Goal: Task Accomplishment & Management: Complete application form

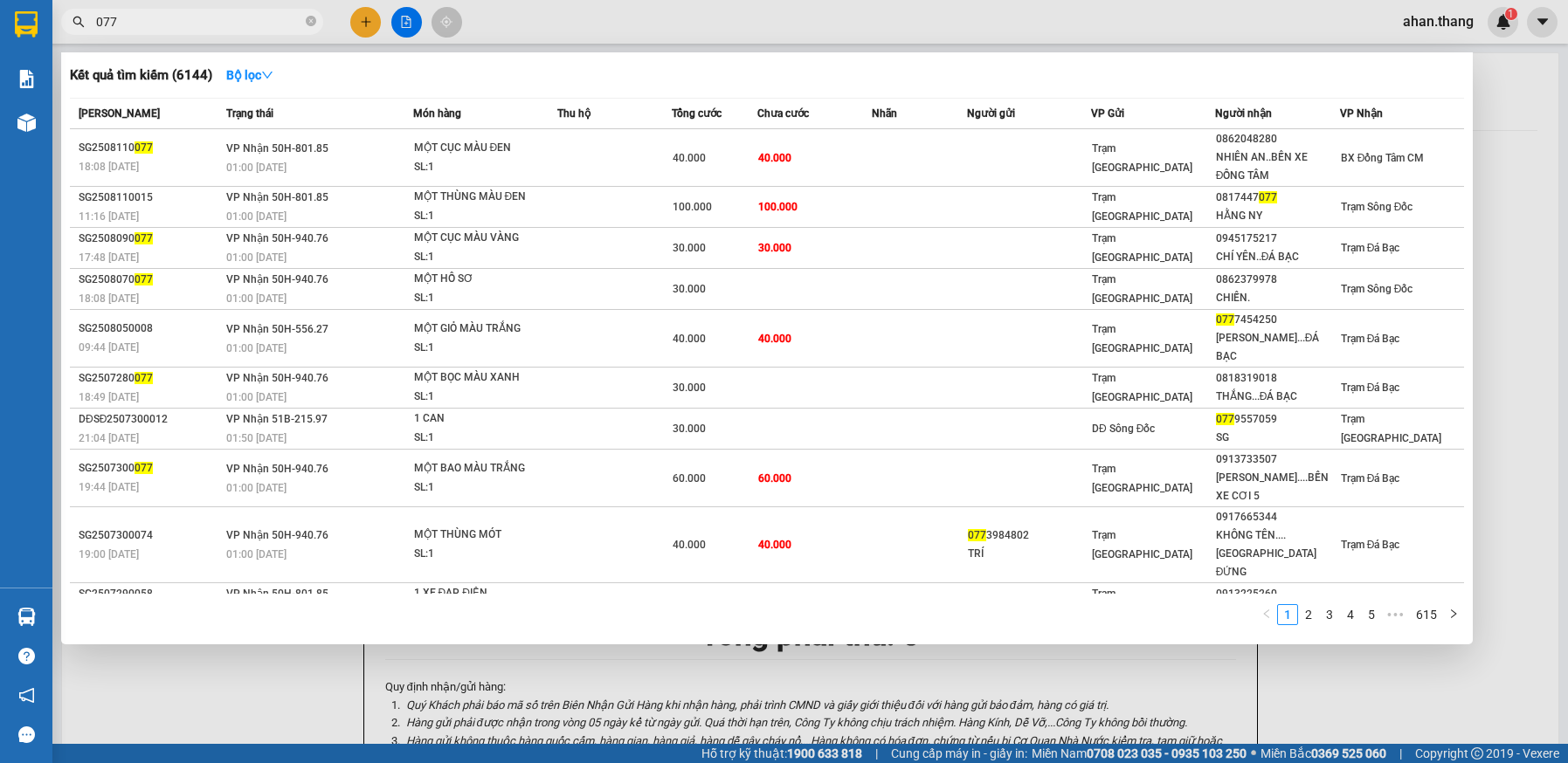
click at [203, 20] on input "077" at bounding box center [199, 22] width 206 height 19
type input "0"
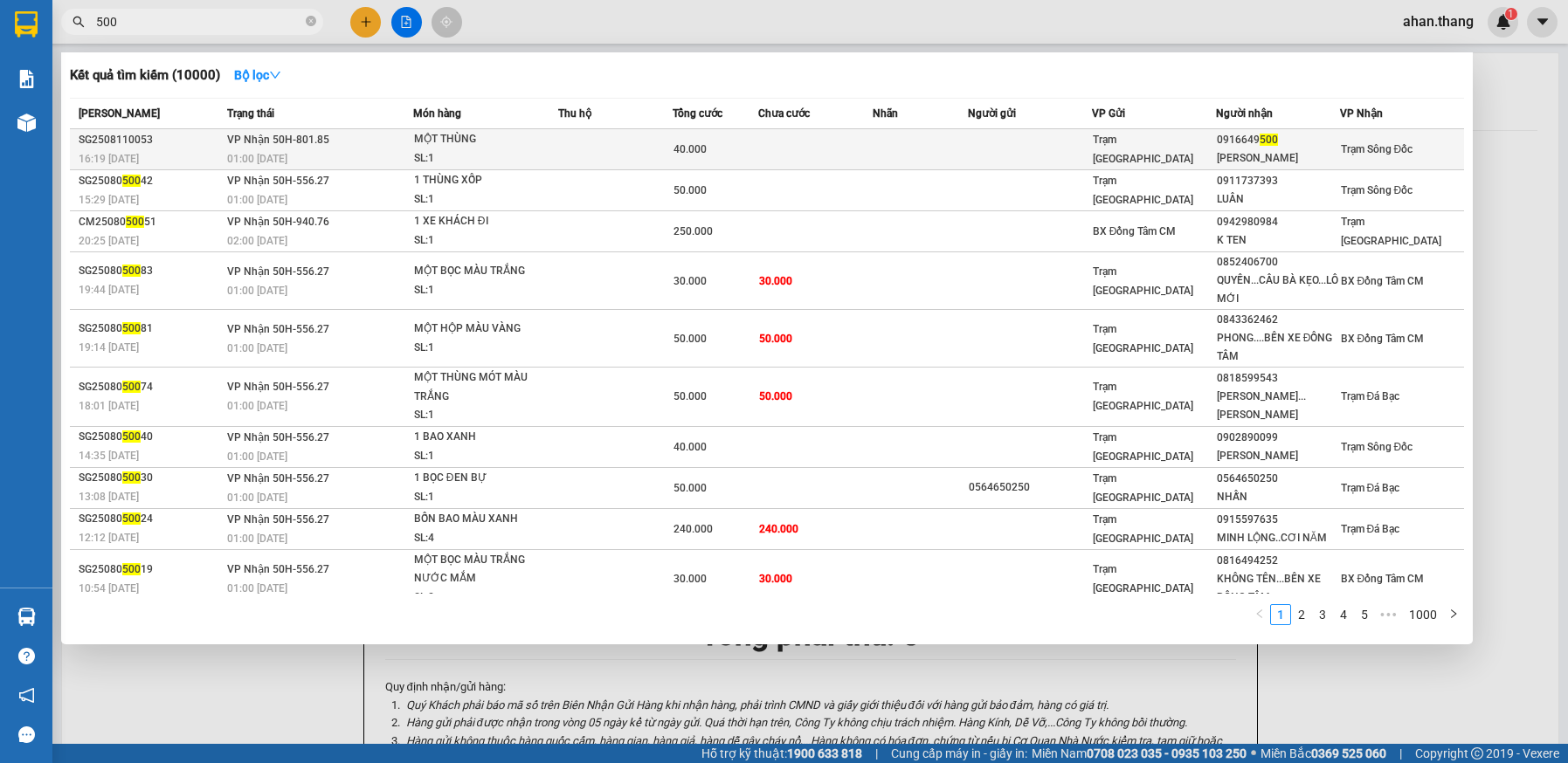
type input "500"
click at [849, 147] on td at bounding box center [815, 149] width 114 height 41
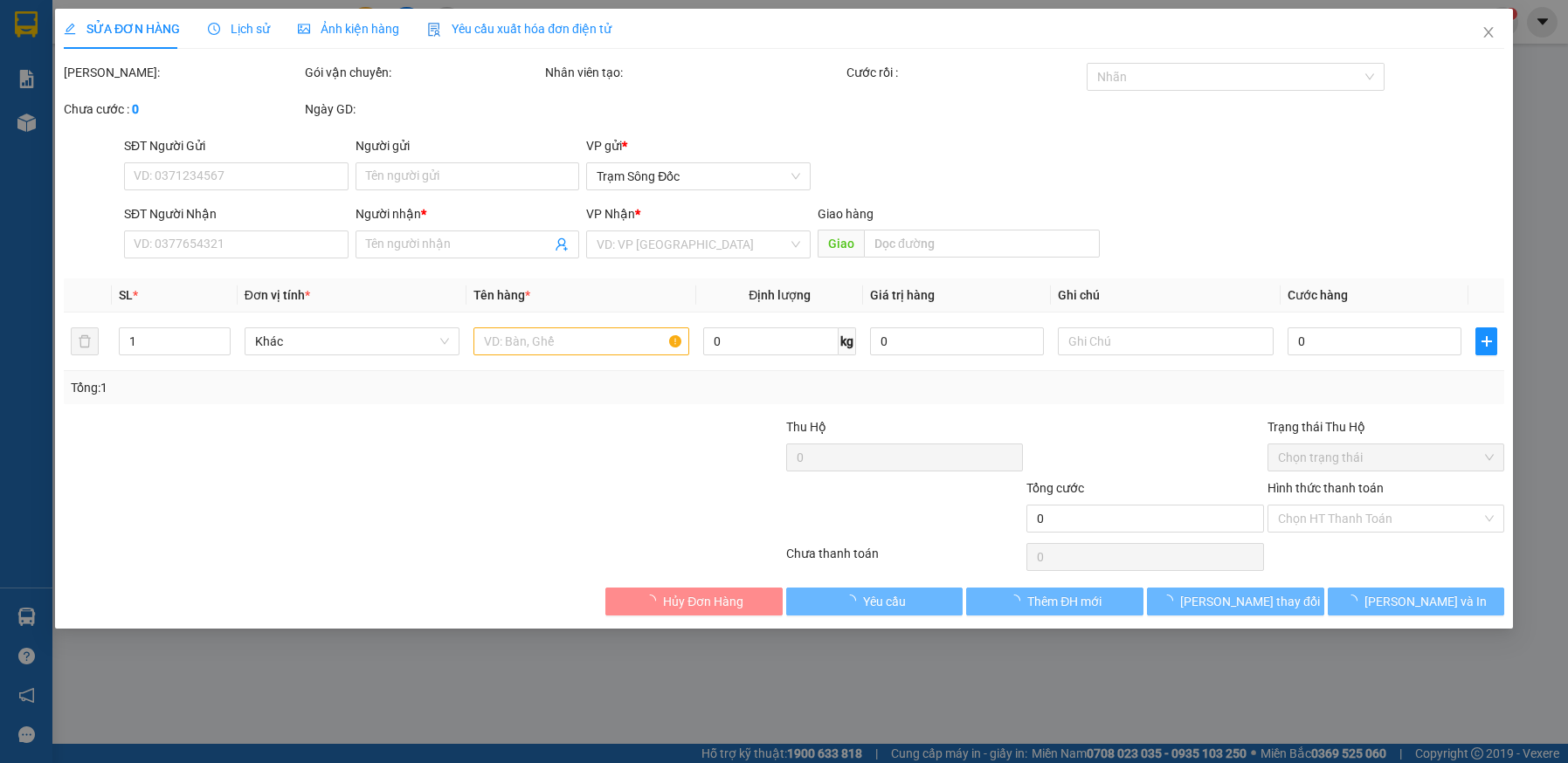
type input "0916649500"
type input "[PERSON_NAME]"
type input "40.000"
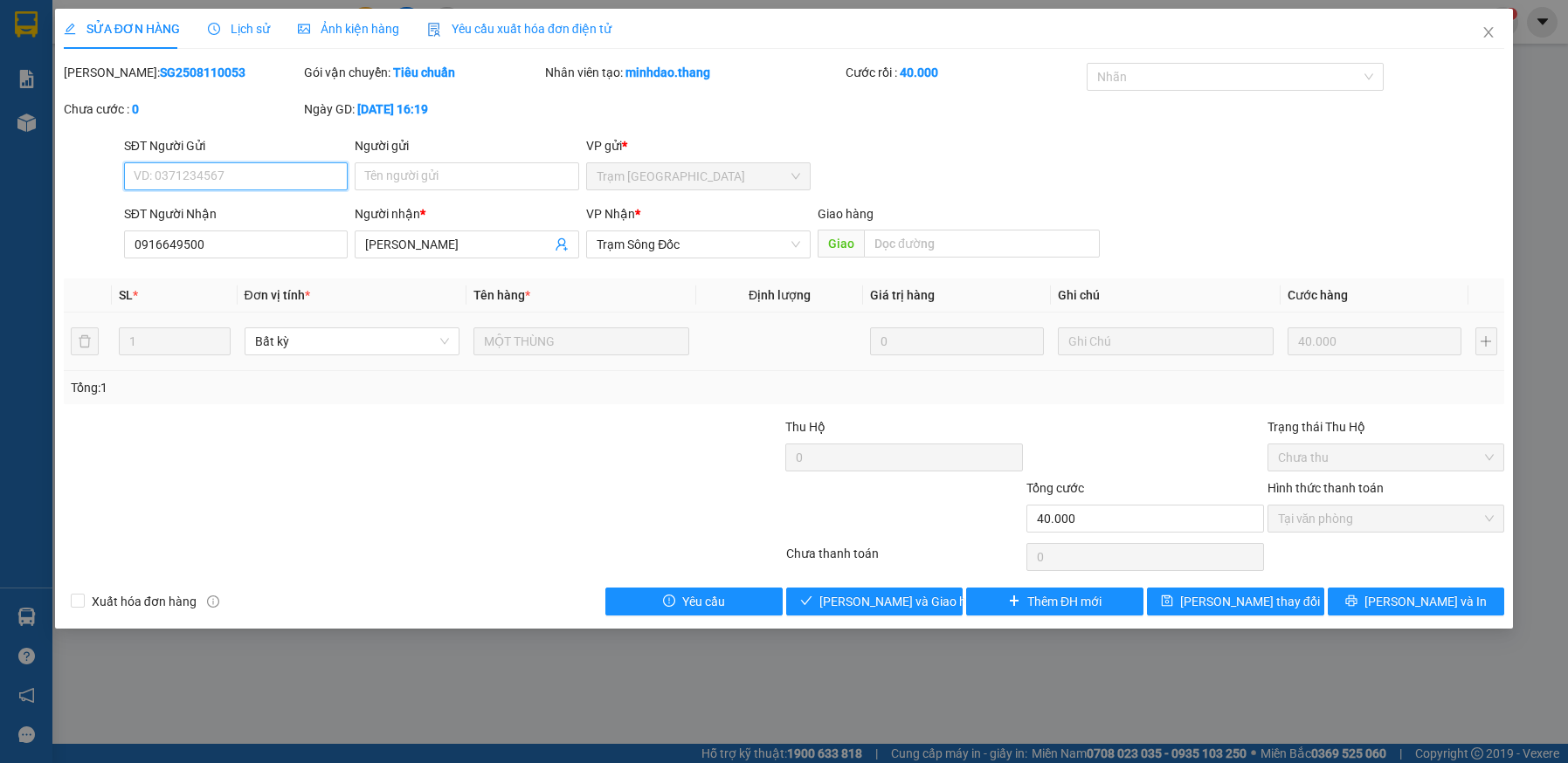
click at [1346, 532] on div "Tại văn phòng" at bounding box center [1386, 519] width 238 height 28
click at [917, 607] on span "[PERSON_NAME] và Giao hàng" at bounding box center [903, 602] width 168 height 19
